Goal: Task Accomplishment & Management: Complete application form

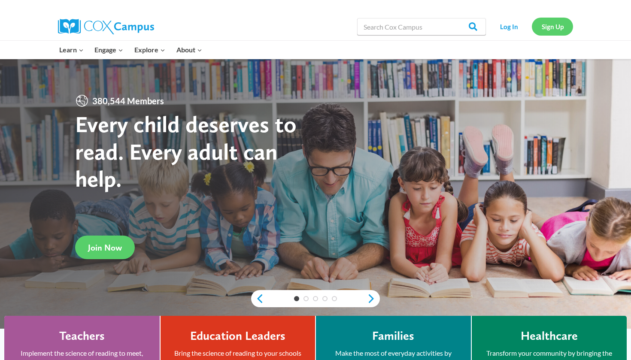
click at [560, 24] on link "Sign Up" at bounding box center [552, 27] width 41 height 18
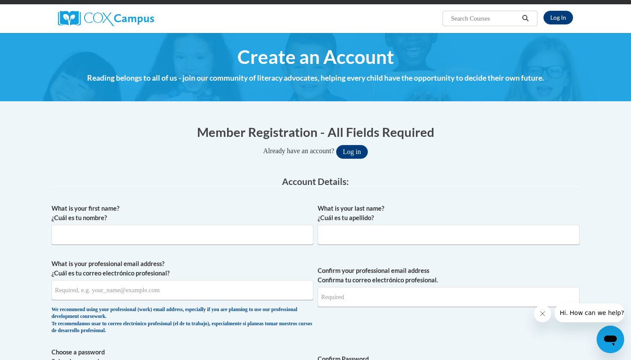
scroll to position [74, 0]
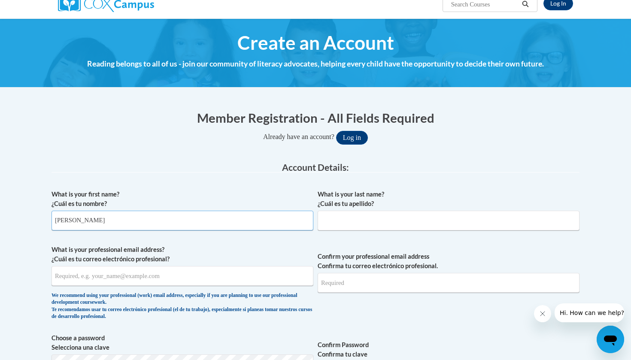
type input "Connor"
click at [348, 231] on div "What is your last name? ¿Cuál es tu apellido?" at bounding box center [449, 213] width 262 height 47
type input "Chastain"
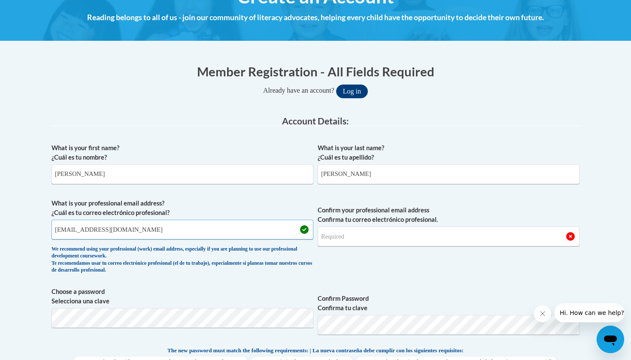
scroll to position [125, 0]
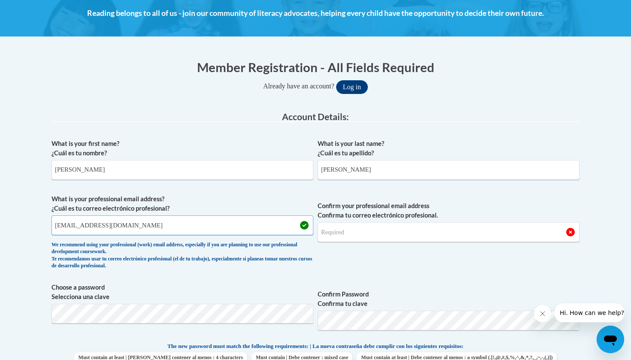
type input "cjchastain@yhc.edu"
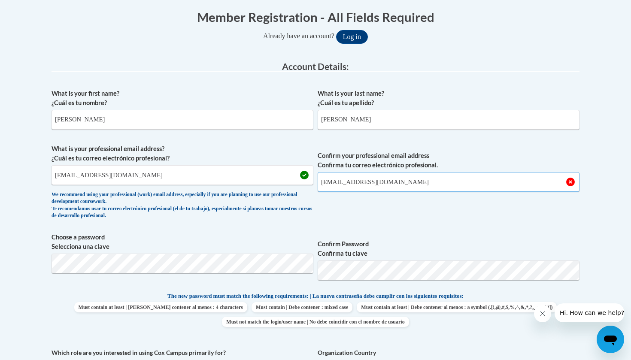
type input "cjchastain@yhc.edu"
click at [199, 264] on div "What is your first name? ¿Cuál es tu nombre? Connor What is your last name? ¿Cu…" at bounding box center [316, 281] width 528 height 392
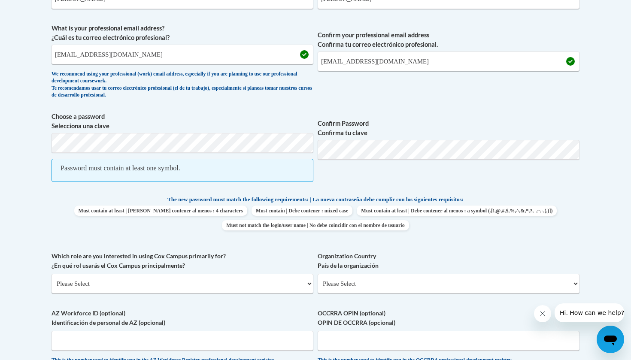
scroll to position [307, 0]
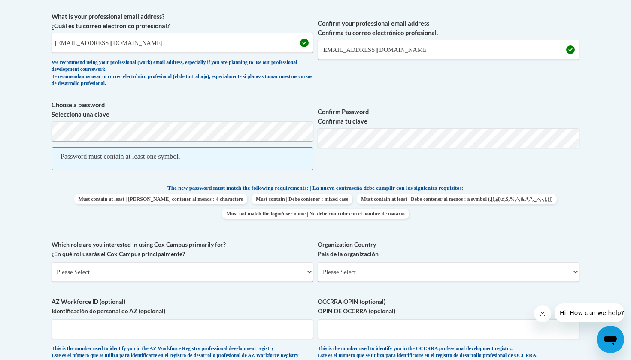
click at [132, 160] on span "Password must contain at least one symbol." at bounding box center [183, 158] width 262 height 23
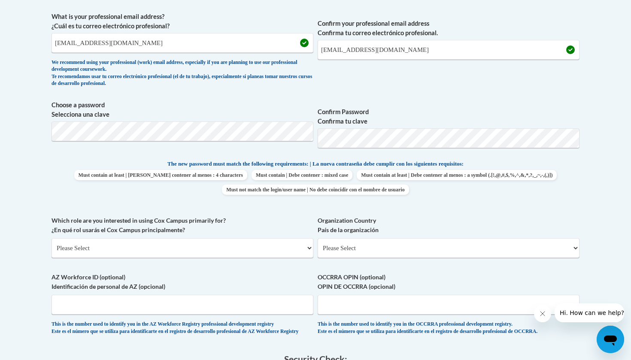
click at [447, 218] on label "Organization Country País de la organización" at bounding box center [449, 225] width 262 height 19
click at [447, 238] on select "Please Select United States | Estados Unidos Outside of the United States | Fue…" at bounding box center [449, 248] width 262 height 20
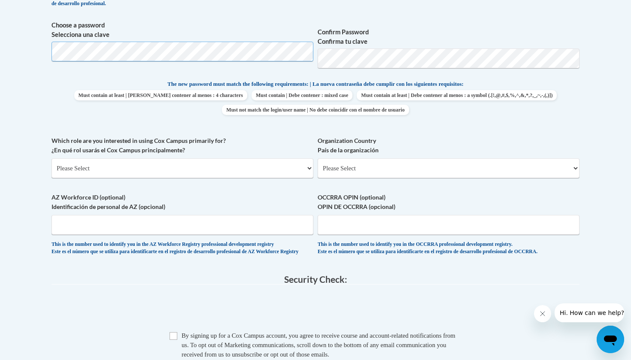
scroll to position [394, 0]
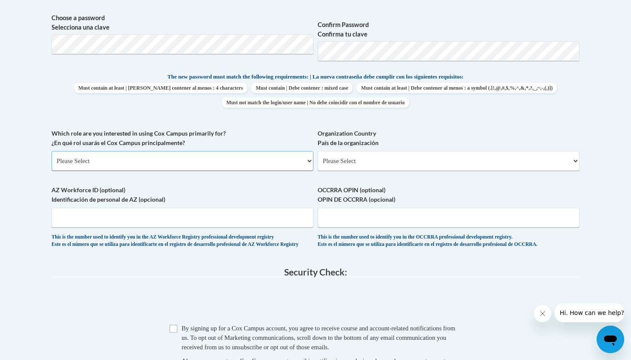
select select "5a18ea06-2b54-4451-96f2-d152daf9eac5"
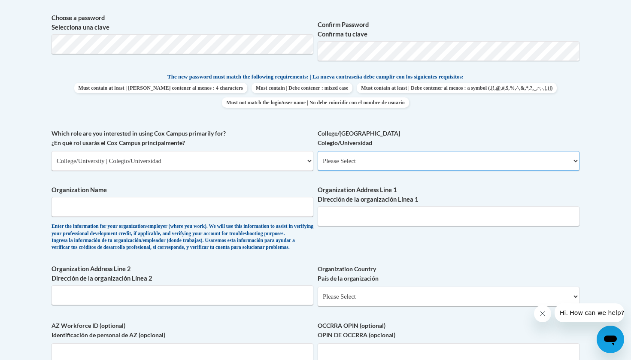
select select "99b32b07-cffc-426c-8bf6-0cd77760d84b"
type input "Young Harris College"
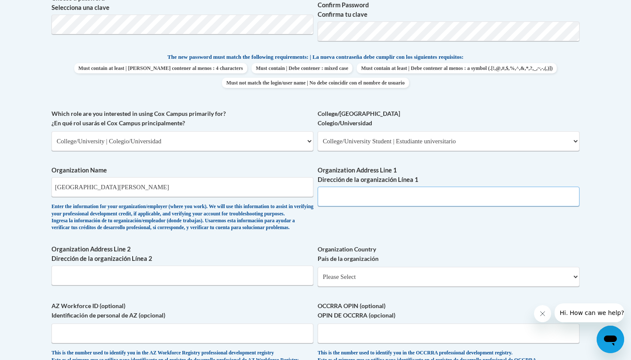
scroll to position [416, 0]
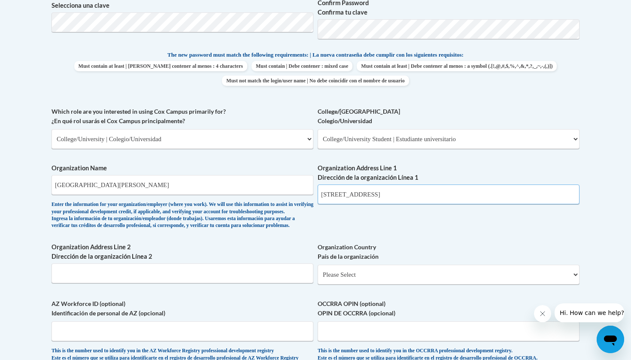
click at [329, 189] on input "1 college St" at bounding box center [449, 195] width 262 height 20
click at [378, 192] on input "1 College St" at bounding box center [449, 195] width 262 height 20
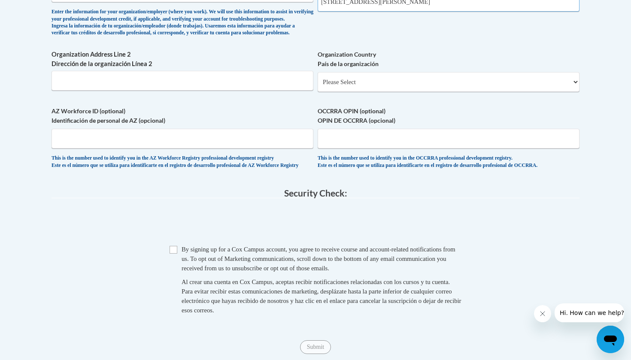
scroll to position [619, 0]
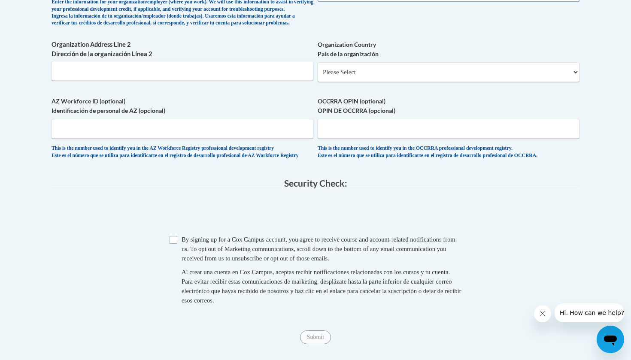
type input "1 College St, Young Harris GA"
select select "ad49bcad-a171-4b2e-b99c-48b446064914"
select select
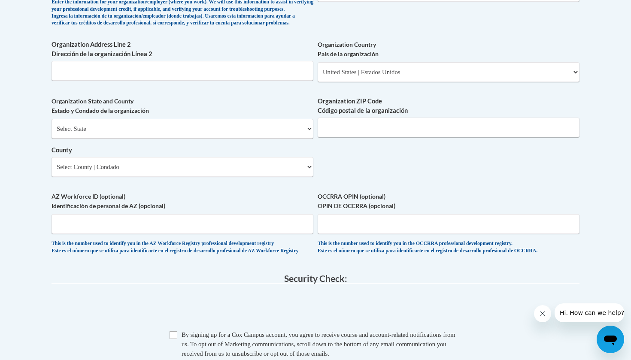
click at [224, 123] on span "Organization State and County Estado y Condado de la organización Select State …" at bounding box center [183, 137] width 262 height 80
select select "Georgia"
select select "Towns"
type input "30582"
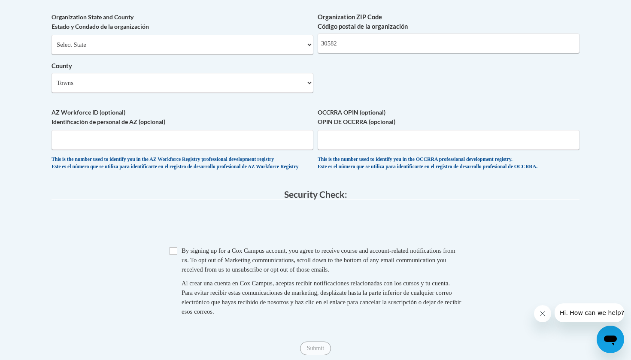
scroll to position [703, 0]
click at [175, 255] on input "Checkbox" at bounding box center [174, 251] width 8 height 8
checkbox input "true"
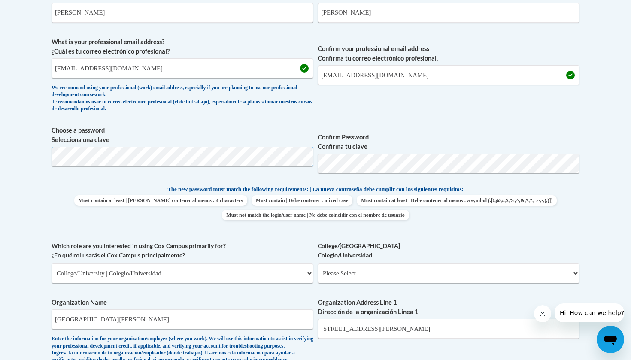
scroll to position [293, 0]
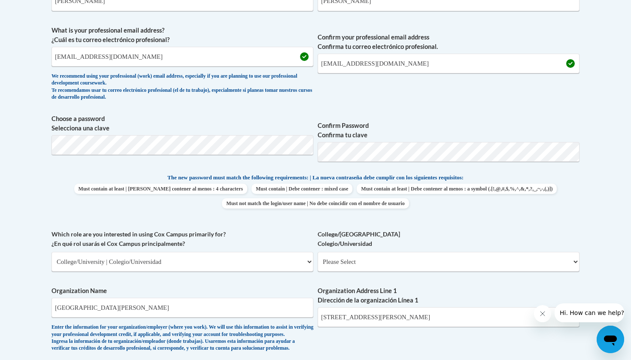
click at [406, 231] on label "College/University Colegio/Universidad" at bounding box center [449, 239] width 262 height 19
click at [406, 252] on select "Please Select College/University Staff | Empleado universitario College/Univers…" at bounding box center [449, 262] width 262 height 20
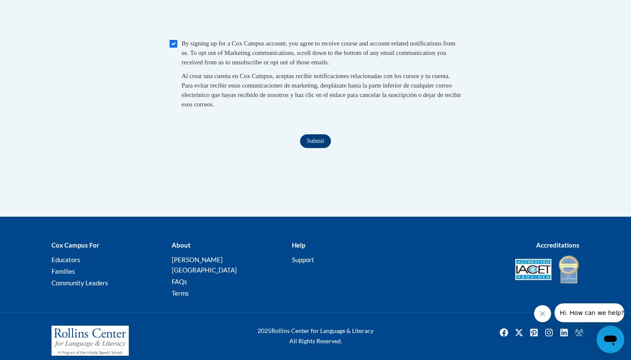
scroll to position [910, 0]
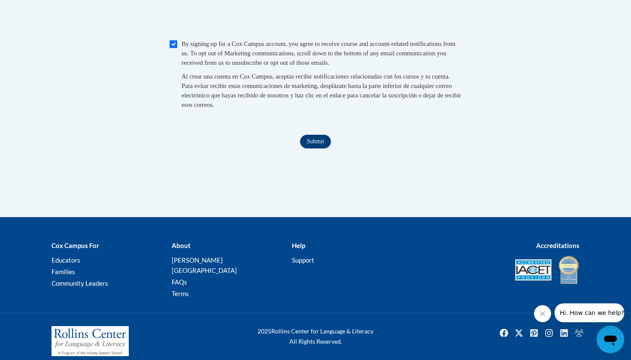
click at [321, 144] on input "Submit" at bounding box center [315, 142] width 31 height 14
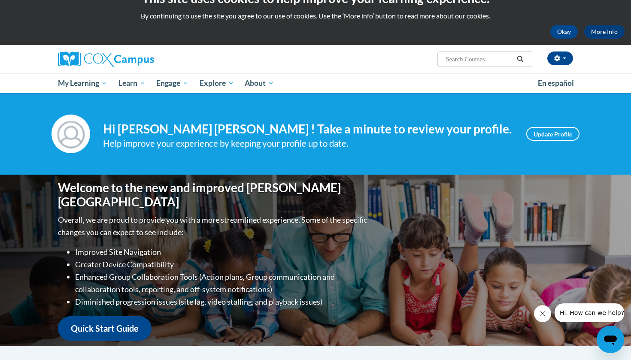
scroll to position [24, 0]
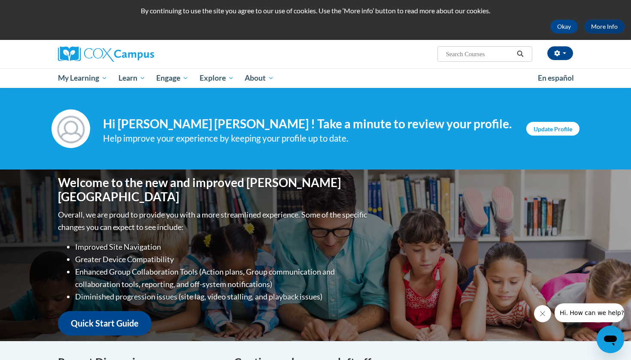
click at [540, 128] on link "Update Profile" at bounding box center [553, 129] width 53 height 14
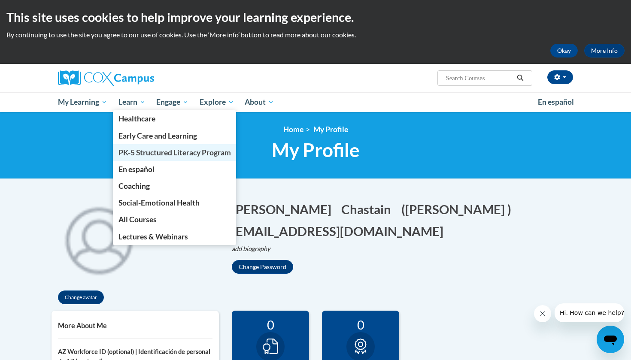
click at [142, 152] on span "PK-5 Structured Literacy Program" at bounding box center [175, 152] width 113 height 9
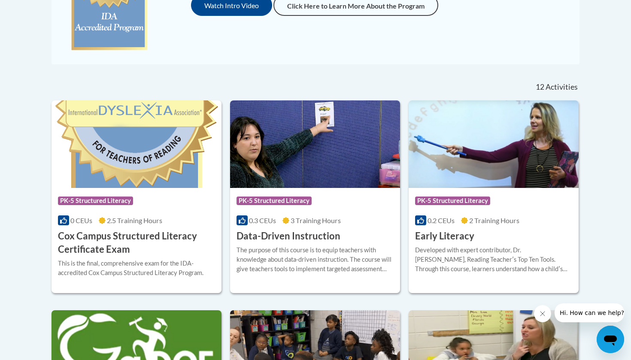
scroll to position [292, 0]
